Goal: Task Accomplishment & Management: Use online tool/utility

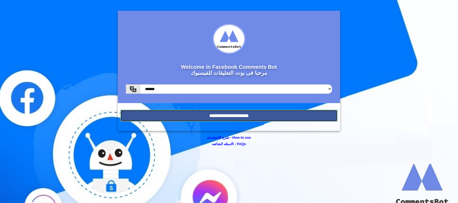
click at [251, 119] on input "**********" at bounding box center [228, 116] width 217 height 12
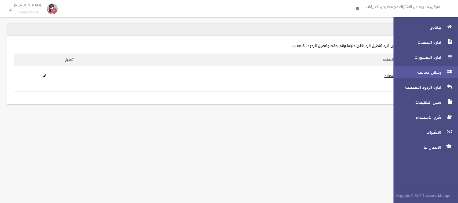
click at [432, 74] on span "رسائل جماعيه" at bounding box center [416, 72] width 54 height 5
